Goal: Task Accomplishment & Management: Manage account settings

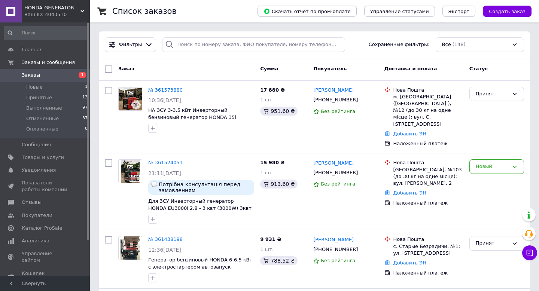
click at [192, 12] on div "Список заказов" at bounding box center [177, 11] width 130 height 22
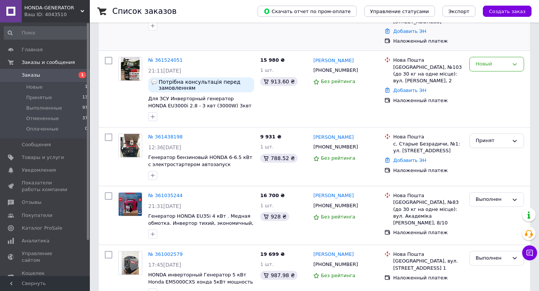
scroll to position [102, 0]
click at [63, 105] on li "Выполненные 97" at bounding box center [46, 108] width 92 height 10
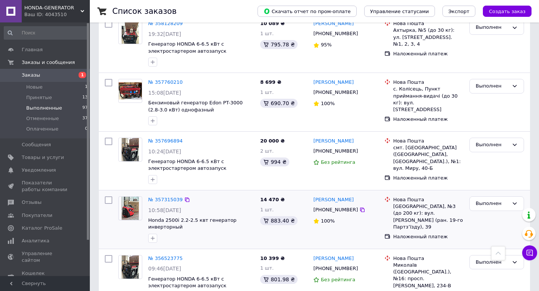
scroll to position [1935, 0]
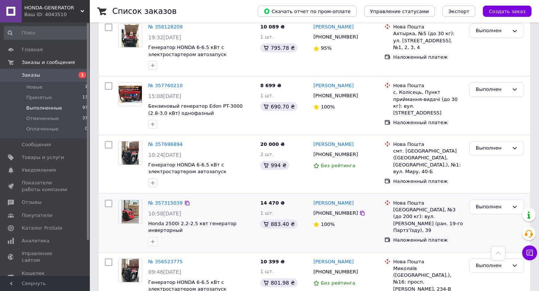
click at [337, 209] on div "[PHONE_NUMBER]" at bounding box center [336, 214] width 48 height 10
copy div "380680589154"
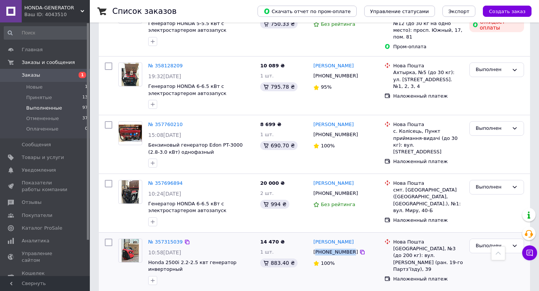
scroll to position [1877, 0]
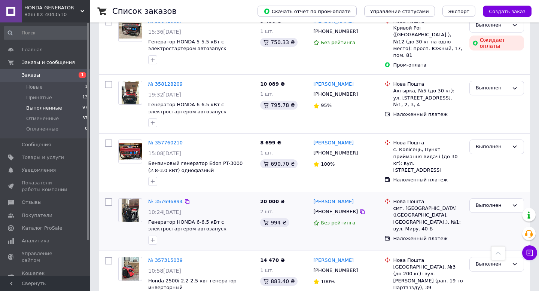
click at [336, 207] on div "+380960287017" at bounding box center [336, 212] width 48 height 10
copy div "380960287017"
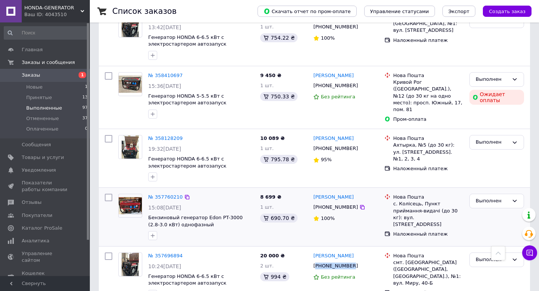
scroll to position [1819, 0]
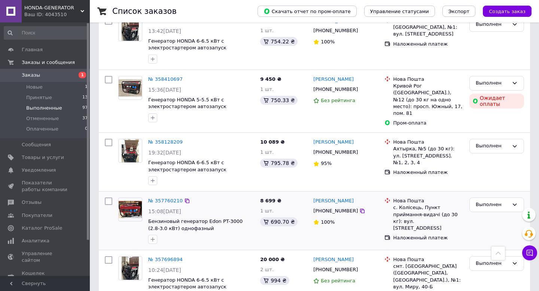
click at [330, 206] on div "+380686449180" at bounding box center [336, 211] width 48 height 10
copy div "380686449180"
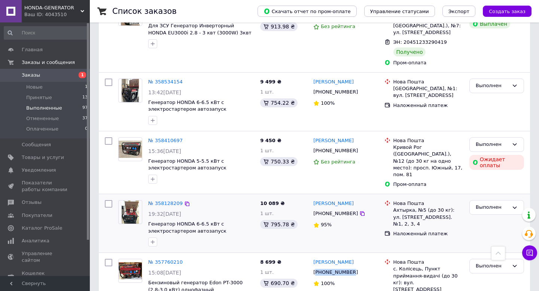
scroll to position [1745, 0]
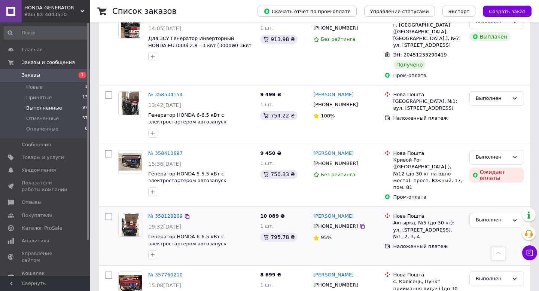
click at [333, 222] on div "+380990426852" at bounding box center [336, 227] width 48 height 10
click at [333, 222] on div "[PHONE_NUMBER]" at bounding box center [336, 227] width 48 height 10
copy div "380990426852"
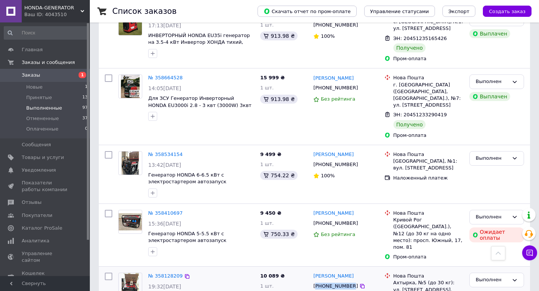
scroll to position [1685, 0]
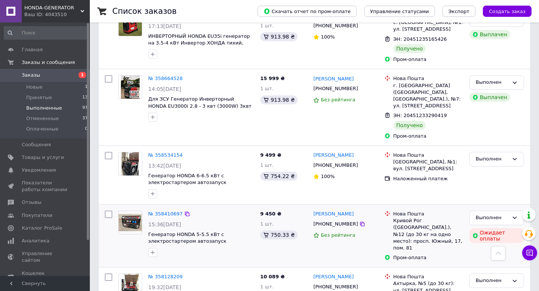
click at [332, 219] on div "[PHONE_NUMBER]" at bounding box center [336, 224] width 48 height 10
copy div "380977793809"
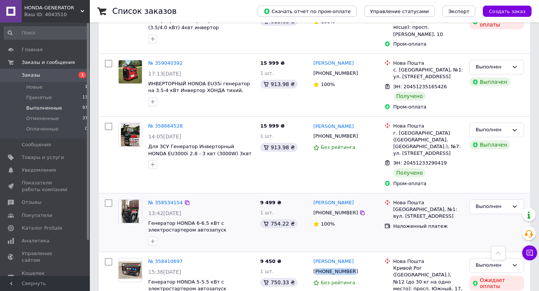
scroll to position [1631, 0]
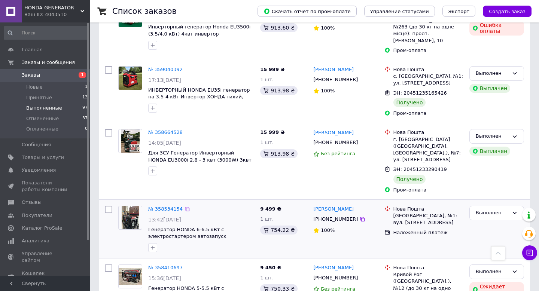
click at [329, 215] on div "[PHONE_NUMBER]" at bounding box center [336, 220] width 48 height 10
click at [329, 215] on div "+380638147201" at bounding box center [336, 220] width 48 height 10
copy div "380638147201"
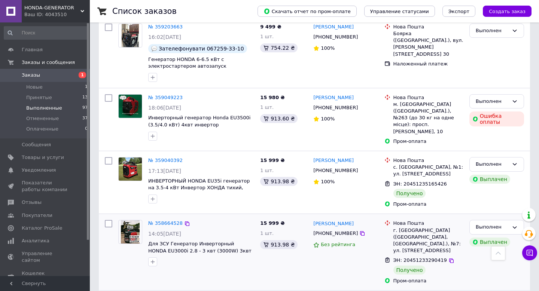
scroll to position [1534, 0]
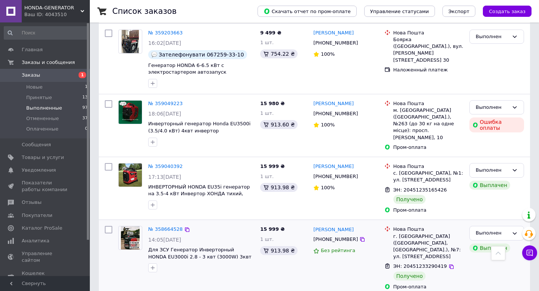
click at [330, 235] on div "+380997603914" at bounding box center [336, 240] width 48 height 10
copy div "380997603914"
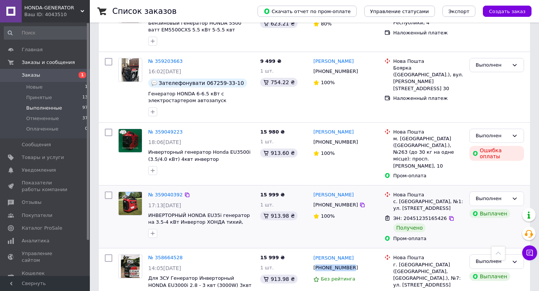
scroll to position [1504, 0]
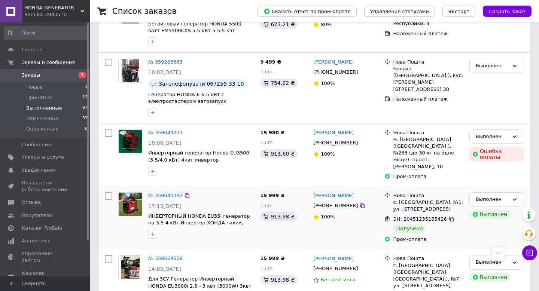
click at [340, 201] on div "[PHONE_NUMBER]" at bounding box center [336, 206] width 48 height 10
copy div "380938084714"
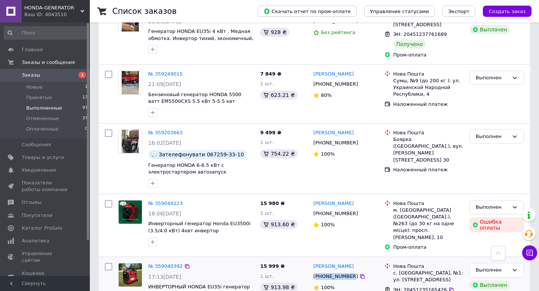
scroll to position [1429, 0]
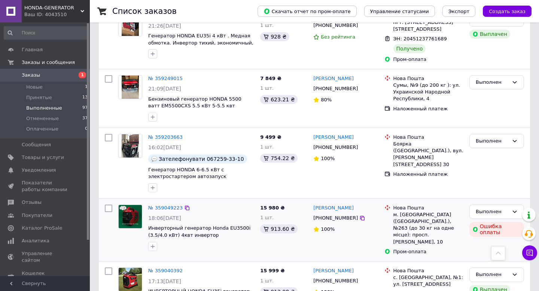
click at [336, 213] on div "+380964879584" at bounding box center [336, 218] width 48 height 10
copy div "380964879584"
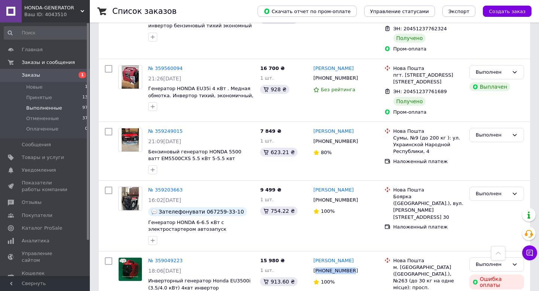
scroll to position [1374, 0]
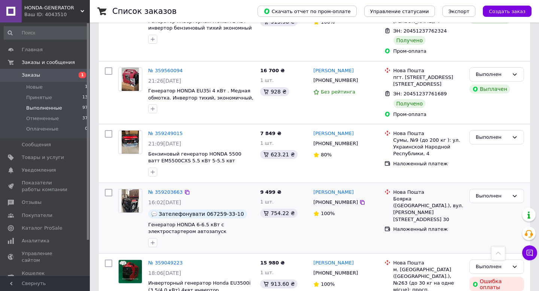
click at [336, 198] on div "+380672593310" at bounding box center [336, 203] width 48 height 10
copy div "380672593310"
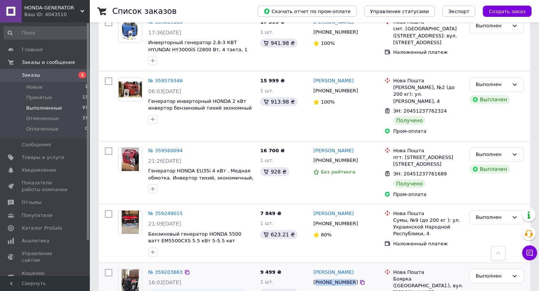
scroll to position [1294, 0]
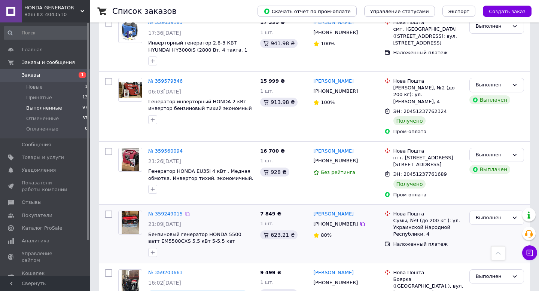
click at [339, 219] on div "+380994039528" at bounding box center [336, 224] width 48 height 10
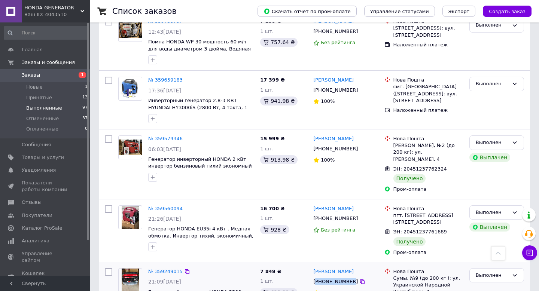
scroll to position [1229, 0]
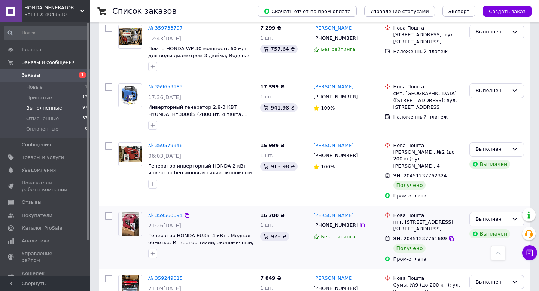
click at [337, 221] on div "+380662786785" at bounding box center [336, 226] width 48 height 10
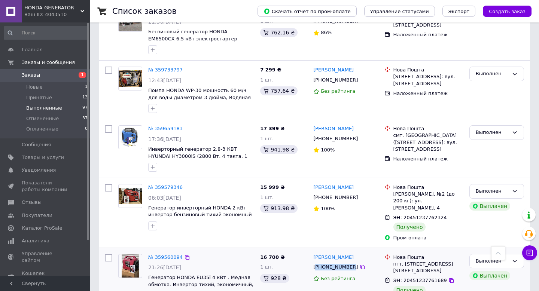
scroll to position [1184, 0]
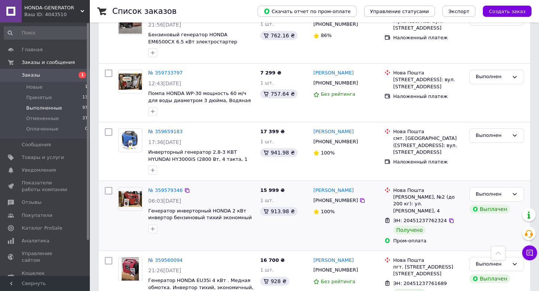
click at [329, 196] on div "+380504572570" at bounding box center [336, 201] width 48 height 10
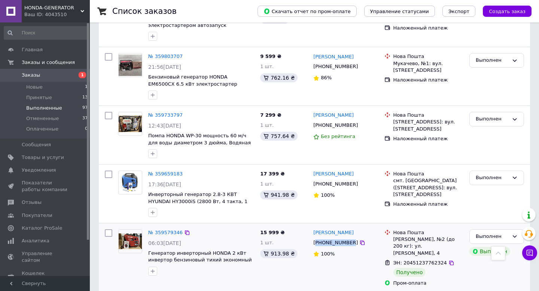
scroll to position [1139, 0]
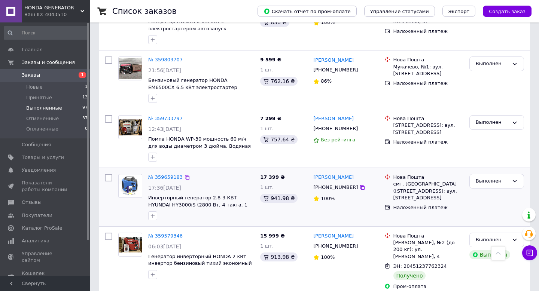
click at [336, 183] on div "+380971220050" at bounding box center [336, 188] width 48 height 10
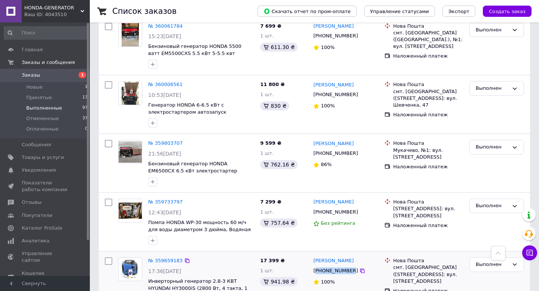
scroll to position [1055, 0]
click at [340, 208] on div "+380982946370" at bounding box center [336, 213] width 48 height 10
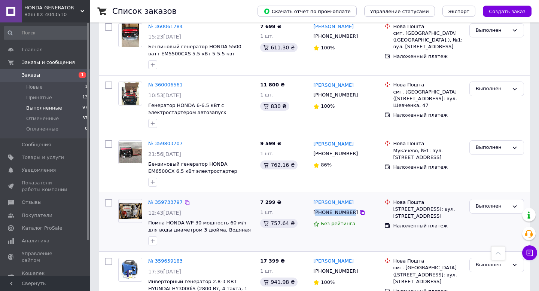
click at [340, 208] on div "+380982946370" at bounding box center [336, 213] width 48 height 10
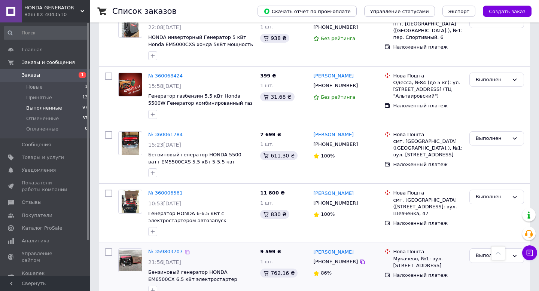
scroll to position [943, 0]
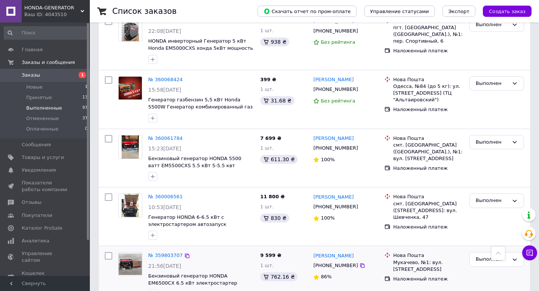
click at [330, 261] on div "+380992373483" at bounding box center [336, 266] width 48 height 10
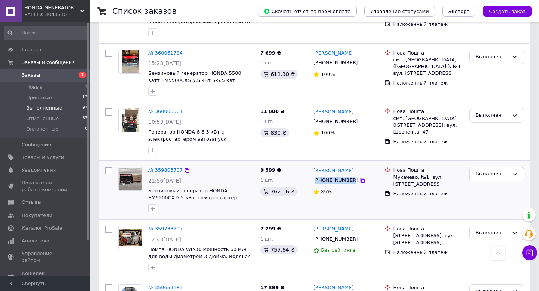
scroll to position [1033, 0]
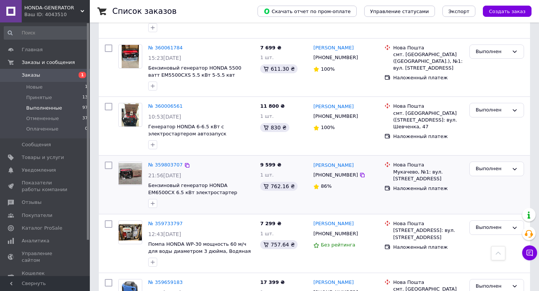
click at [337, 170] on div "+380992373483" at bounding box center [336, 175] width 48 height 10
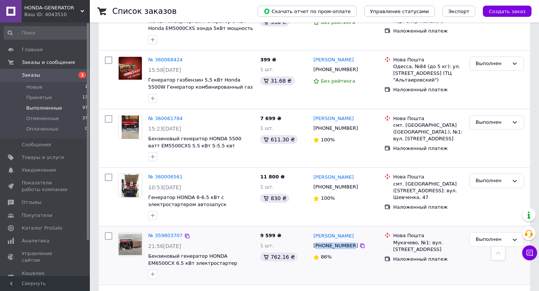
scroll to position [962, 0]
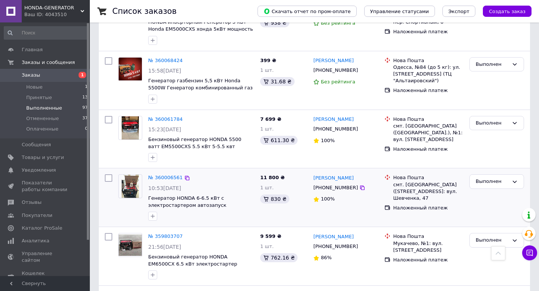
click at [343, 183] on div "+380509288440" at bounding box center [336, 188] width 48 height 10
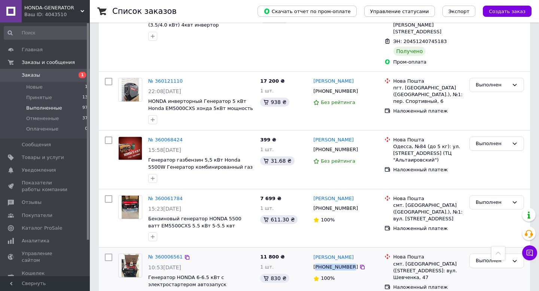
scroll to position [874, 0]
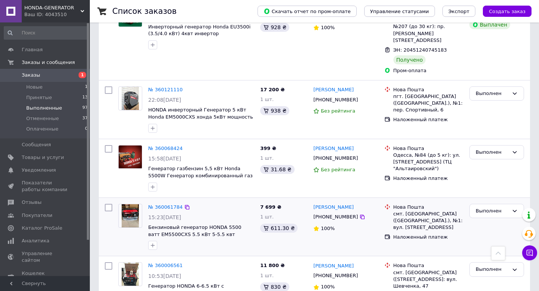
click at [333, 212] on div "+380950802931" at bounding box center [336, 217] width 48 height 10
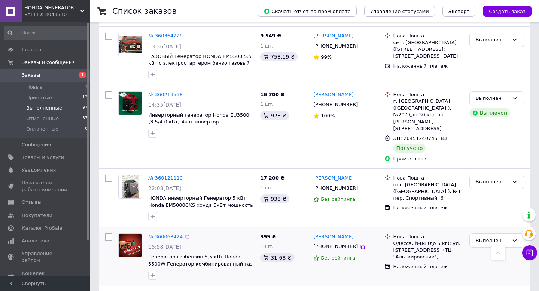
scroll to position [781, 0]
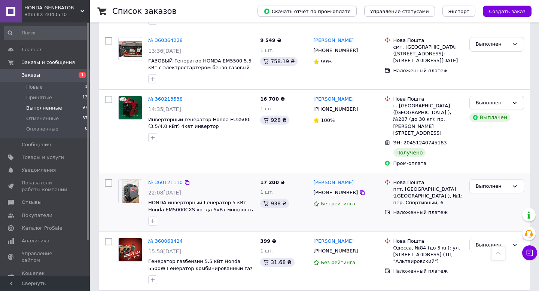
click at [337, 188] on div "+380953422516" at bounding box center [336, 193] width 48 height 10
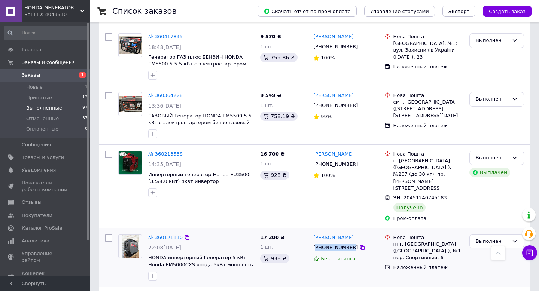
scroll to position [717, 0]
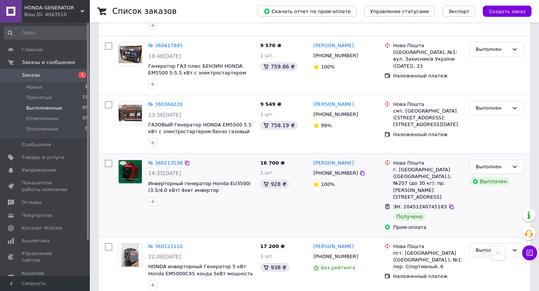
click at [340, 169] on div "+380674010152" at bounding box center [336, 174] width 48 height 10
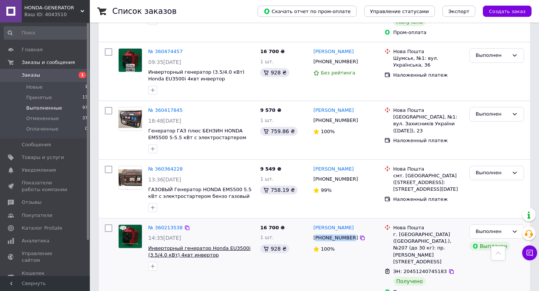
scroll to position [651, 0]
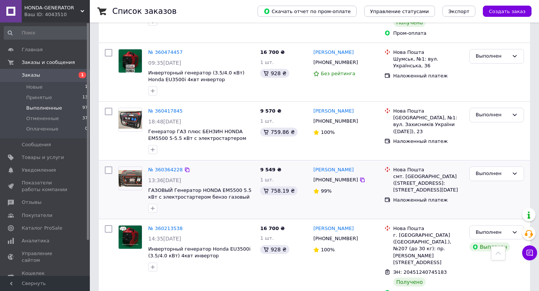
click at [335, 175] on div "+380986397856" at bounding box center [336, 180] width 48 height 10
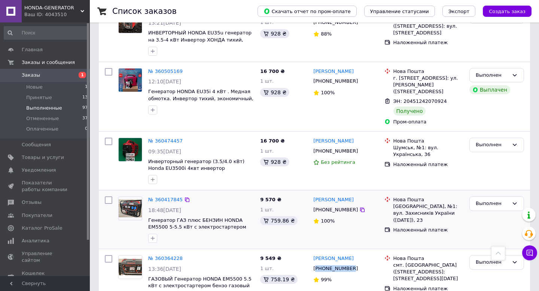
scroll to position [561, 0]
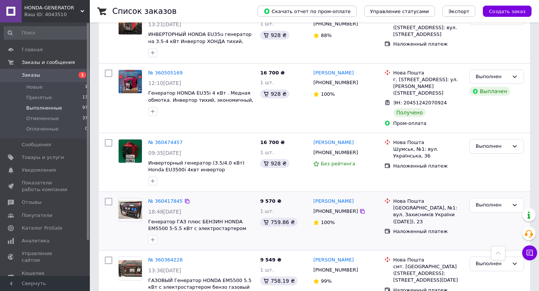
click at [339, 207] on div "+380937098725" at bounding box center [336, 212] width 48 height 10
click at [338, 207] on div "+380937098725" at bounding box center [336, 212] width 48 height 10
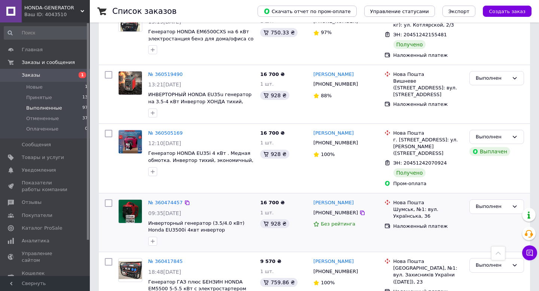
click at [334, 208] on div "+380680107089" at bounding box center [336, 213] width 48 height 10
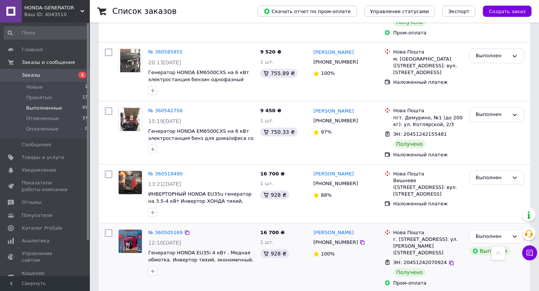
scroll to position [400, 0]
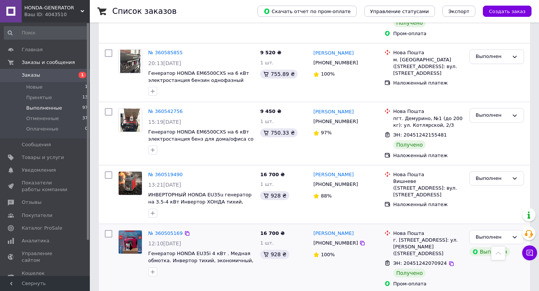
click at [331, 239] on div "+380674036127" at bounding box center [336, 244] width 48 height 10
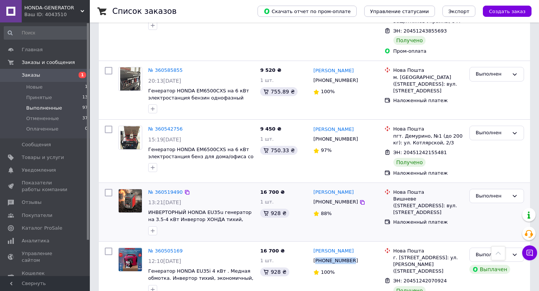
scroll to position [382, 0]
click at [340, 198] on div "+380665738479" at bounding box center [336, 203] width 48 height 10
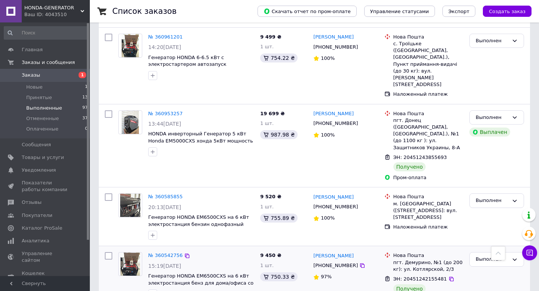
scroll to position [251, 0]
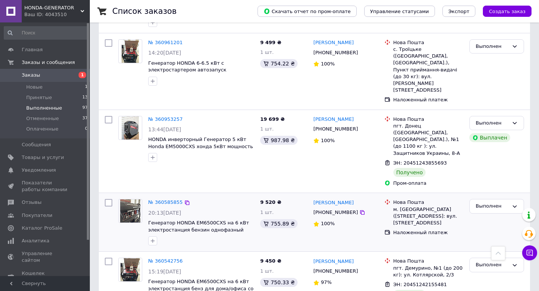
click at [341, 208] on div "+380992755780" at bounding box center [336, 213] width 48 height 10
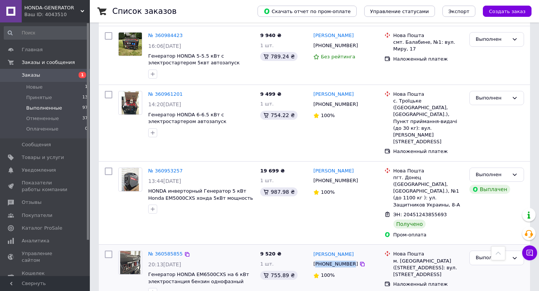
scroll to position [198, 0]
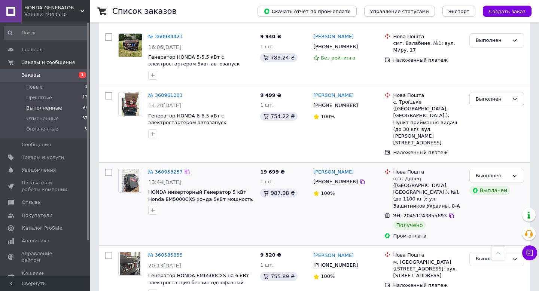
click at [336, 177] on div "+380509550314" at bounding box center [336, 182] width 48 height 10
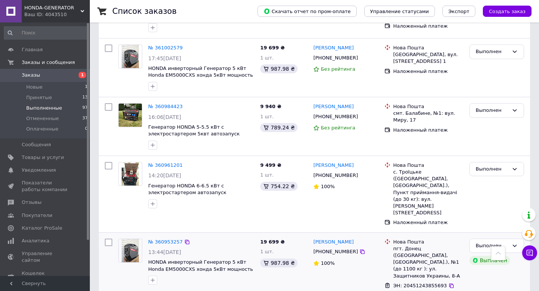
scroll to position [126, 0]
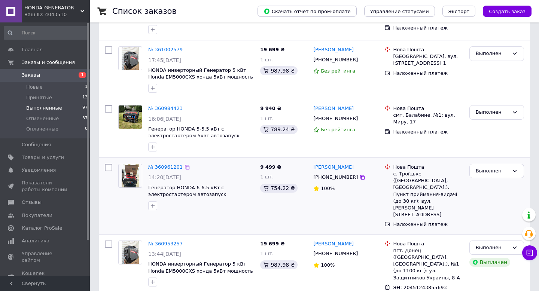
click at [334, 178] on div "+380954751160" at bounding box center [336, 178] width 48 height 10
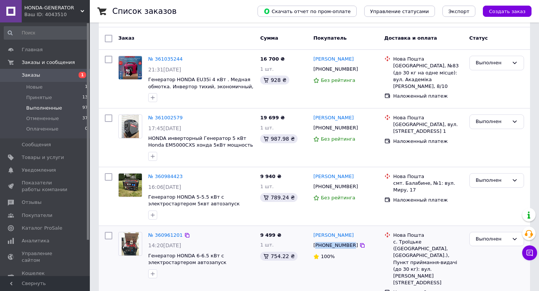
scroll to position [51, 0]
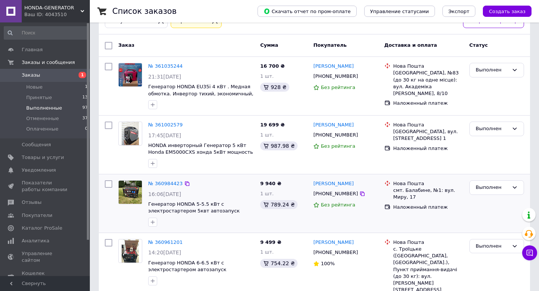
click at [337, 193] on div "+380503424837" at bounding box center [336, 194] width 48 height 10
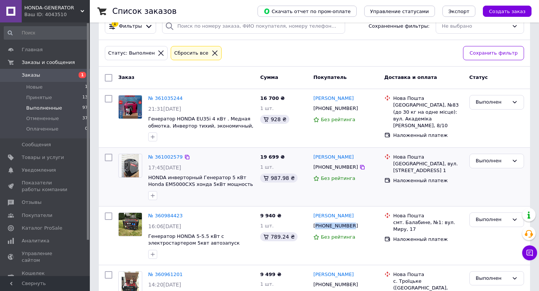
scroll to position [0, 0]
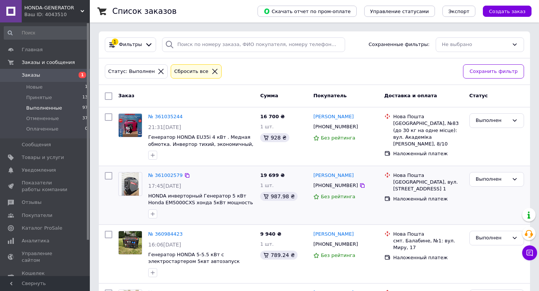
click at [326, 185] on div "+380951975230" at bounding box center [336, 186] width 48 height 10
click at [332, 127] on div "+380950448508" at bounding box center [336, 127] width 48 height 10
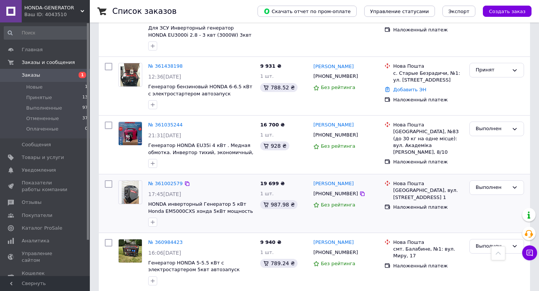
scroll to position [258, 0]
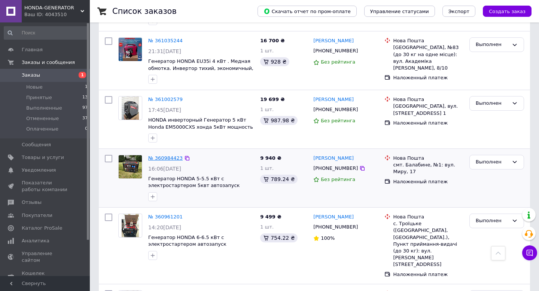
click at [169, 155] on link "№ 360984423" at bounding box center [165, 158] width 34 height 6
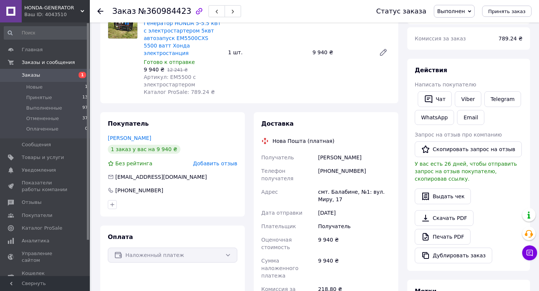
scroll to position [77, 0]
click at [465, 150] on button "Скопировать запрос на отзыв" at bounding box center [468, 150] width 107 height 16
click at [103, 11] on use at bounding box center [100, 11] width 6 height 6
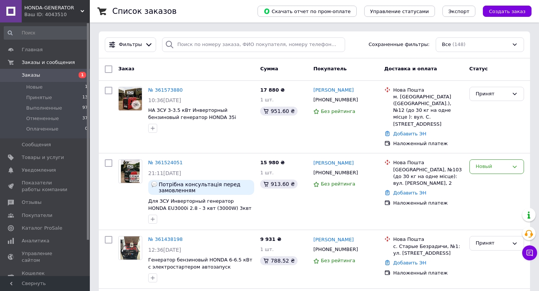
scroll to position [1654, 0]
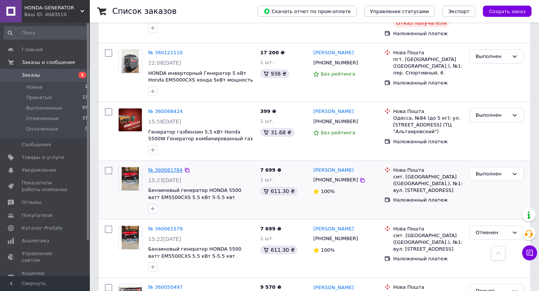
click at [169, 167] on link "№ 360061784" at bounding box center [165, 170] width 34 height 6
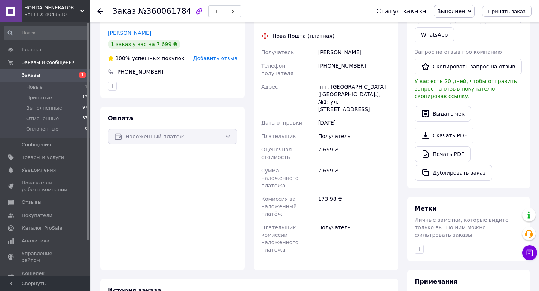
scroll to position [160, 0]
click at [457, 69] on button "Скопировать запрос на отзыв" at bounding box center [468, 68] width 107 height 16
click at [45, 203] on span "Отзывы" at bounding box center [46, 202] width 48 height 7
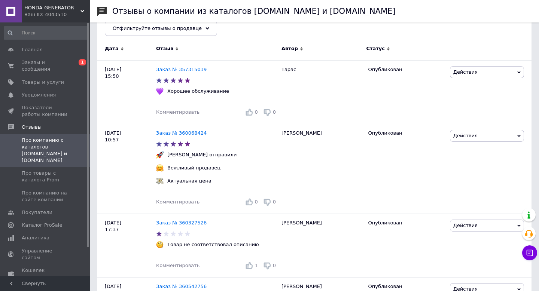
scroll to position [103, 0]
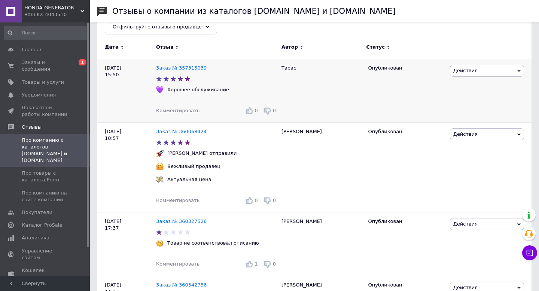
click at [190, 66] on link "Заказ № 357315039" at bounding box center [181, 68] width 51 height 6
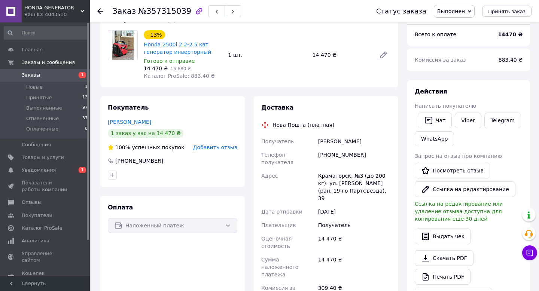
scroll to position [57, 0]
drag, startPoint x: 328, startPoint y: 153, endPoint x: 381, endPoint y: 154, distance: 53.2
click at [381, 154] on div "[PHONE_NUMBER]" at bounding box center [355, 158] width 76 height 21
copy div "0680589154"
click at [58, 201] on span "Отзывы" at bounding box center [46, 202] width 48 height 7
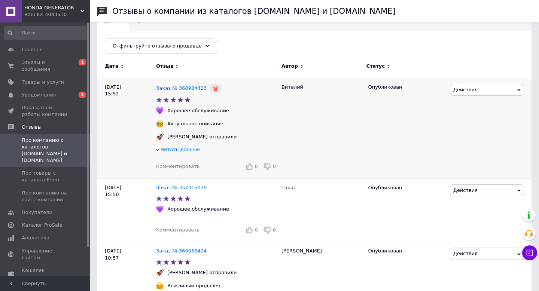
scroll to position [82, 0]
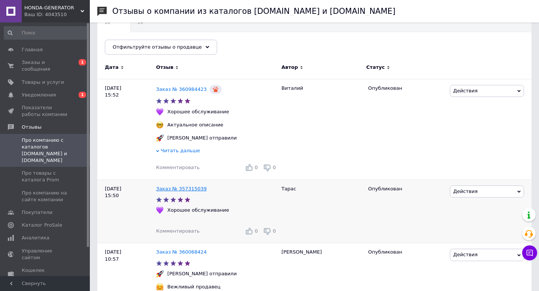
click at [188, 187] on link "Заказ № 357315039" at bounding box center [181, 189] width 51 height 6
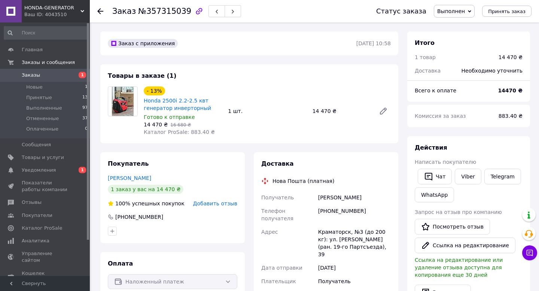
click at [345, 210] on div "[PHONE_NUMBER]" at bounding box center [355, 214] width 76 height 21
copy div "380680589154"
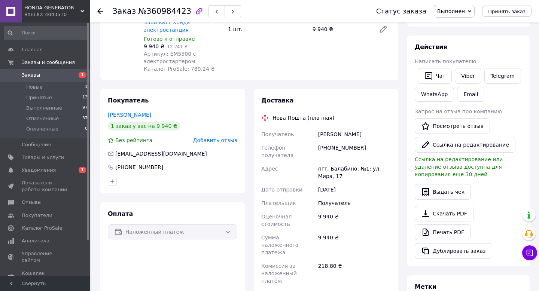
scroll to position [105, 0]
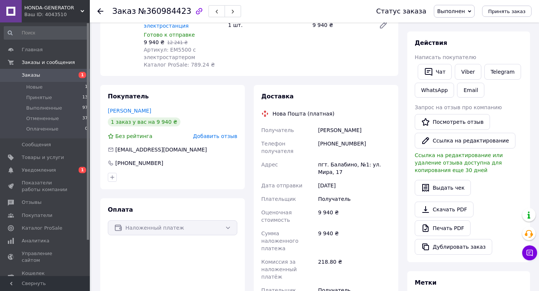
click at [343, 137] on div "[PHONE_NUMBER]" at bounding box center [355, 147] width 76 height 21
copy div "380503424837"
click at [61, 170] on span "Уведомления" at bounding box center [46, 170] width 48 height 7
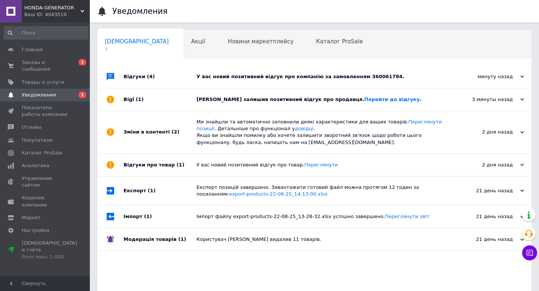
click at [224, 101] on div "[PERSON_NAME] залишив позитивний відгук про продавця. Перейти до відгуку ." at bounding box center [323, 99] width 253 height 7
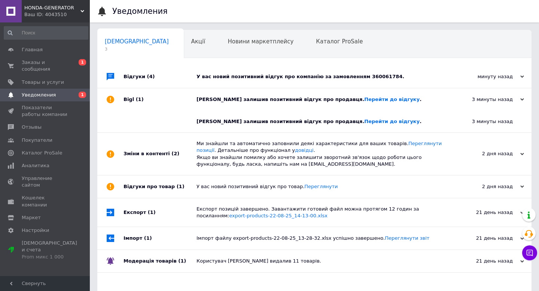
click at [243, 83] on div "У вас новий позитивний відгук про компанію за замовленням 360061784." at bounding box center [323, 77] width 253 height 22
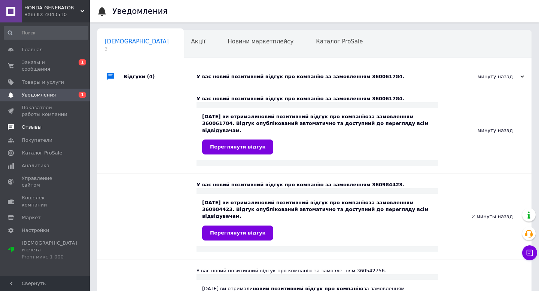
click at [51, 128] on span "Отзывы" at bounding box center [46, 127] width 48 height 7
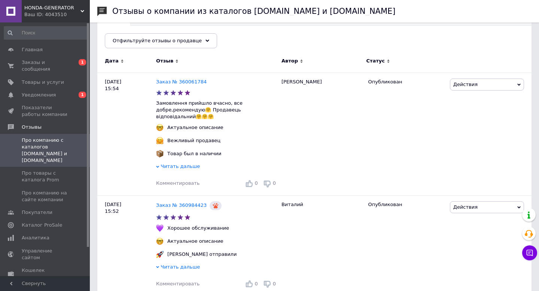
scroll to position [73, 0]
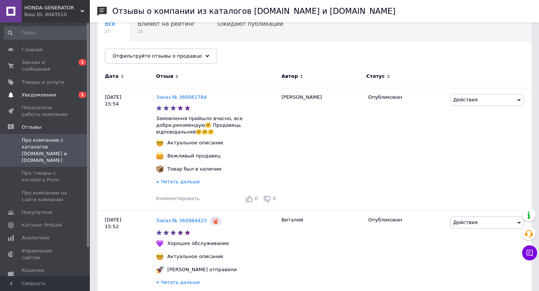
click at [62, 93] on span "Уведомления" at bounding box center [46, 95] width 48 height 7
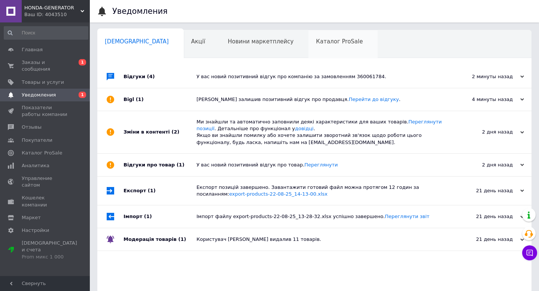
click at [309, 51] on div "Каталог ProSale 0" at bounding box center [343, 44] width 69 height 28
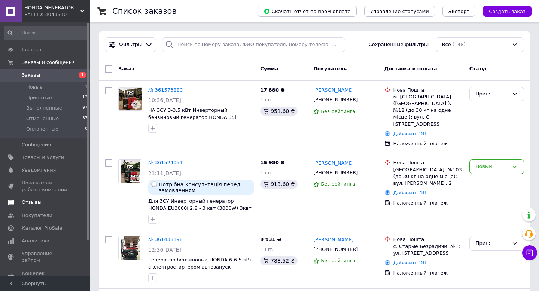
click at [54, 202] on span "Отзывы" at bounding box center [46, 202] width 48 height 7
click at [48, 197] on link "Отзывы" at bounding box center [46, 202] width 92 height 13
click at [76, 15] on div "Ваш ID: 4043510" at bounding box center [57, 14] width 66 height 7
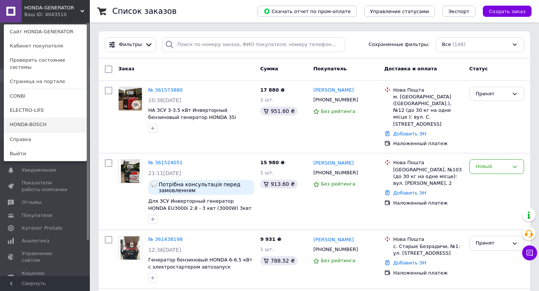
click at [69, 118] on link "HONDA-BOSCH" at bounding box center [45, 125] width 82 height 14
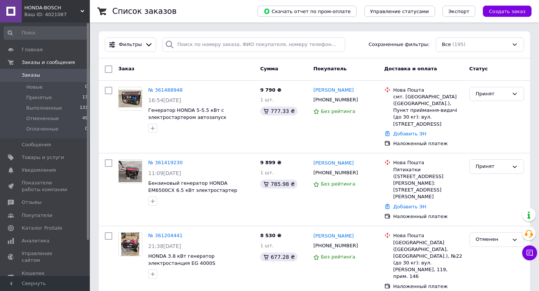
click at [66, 9] on span "HONDA-BOSCH" at bounding box center [52, 7] width 56 height 7
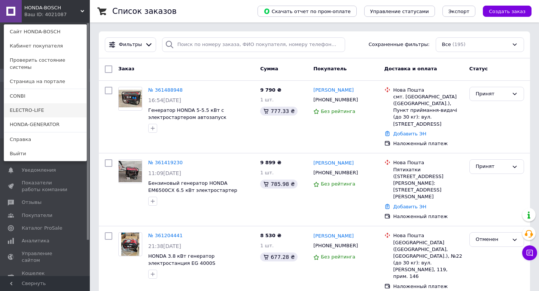
click at [58, 103] on link "ELECTRO-LIFE" at bounding box center [45, 110] width 82 height 14
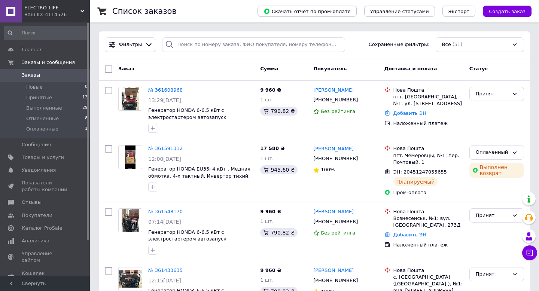
click at [67, 14] on div "Ваш ID: 4114526" at bounding box center [57, 14] width 66 height 7
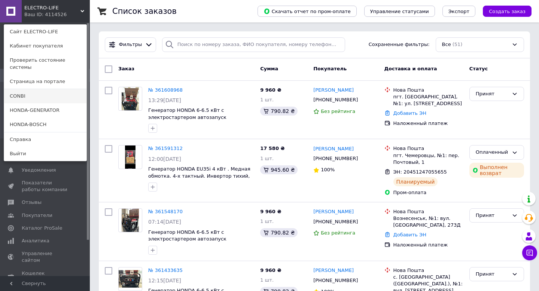
click at [50, 89] on link "CONBI" at bounding box center [45, 96] width 82 height 14
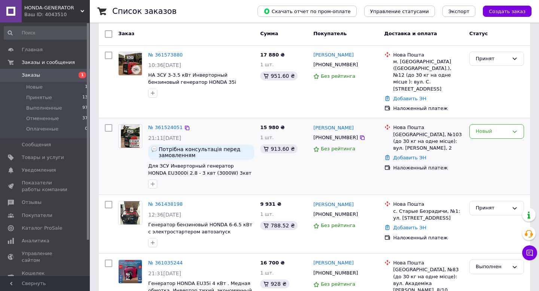
scroll to position [44, 0]
